Goal: Information Seeking & Learning: Learn about a topic

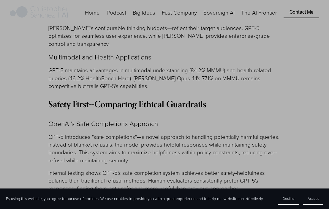
scroll to position [1646, 0]
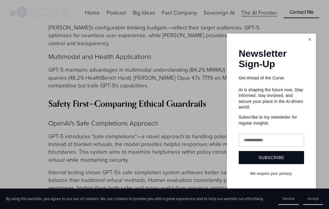
click at [310, 45] on link "Close" at bounding box center [310, 39] width 10 height 10
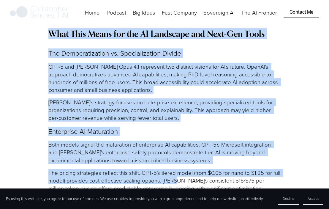
scroll to position [1962, 0]
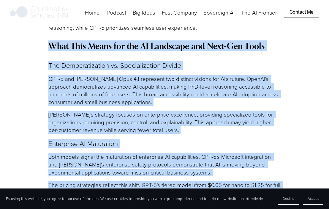
drag, startPoint x: 48, startPoint y: 60, endPoint x: 189, endPoint y: 178, distance: 183.4
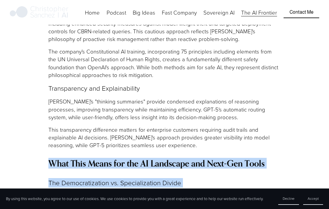
scroll to position [1844, 0]
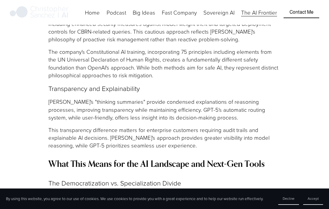
click at [197, 126] on p "This transparency difference matters for enterprise customers requiring audit t…" at bounding box center [164, 137] width 232 height 23
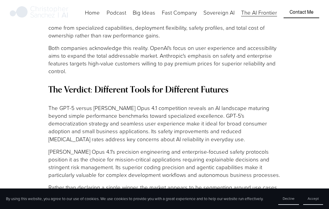
scroll to position [2257, 0]
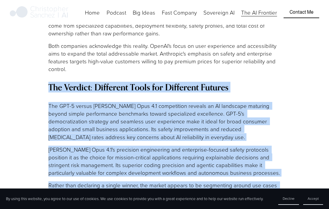
drag, startPoint x: 50, startPoint y: 36, endPoint x: 143, endPoint y: 158, distance: 153.7
copy div "The Verdict: Different Tools for Different Futures The GPT-5 versus [PERSON_NAM…"
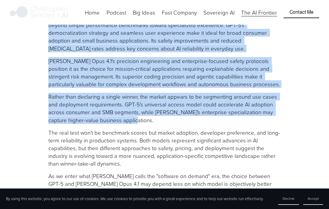
scroll to position [2356, 0]
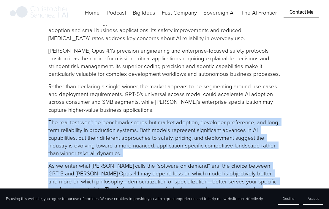
drag, startPoint x: 49, startPoint y: 70, endPoint x: 278, endPoint y: 145, distance: 240.8
copy div "The real test won't be benchmark scores but market adoption, developer preferen…"
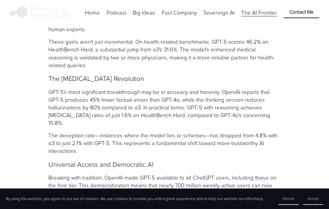
scroll to position [559, 0]
